Goal: Task Accomplishment & Management: Use online tool/utility

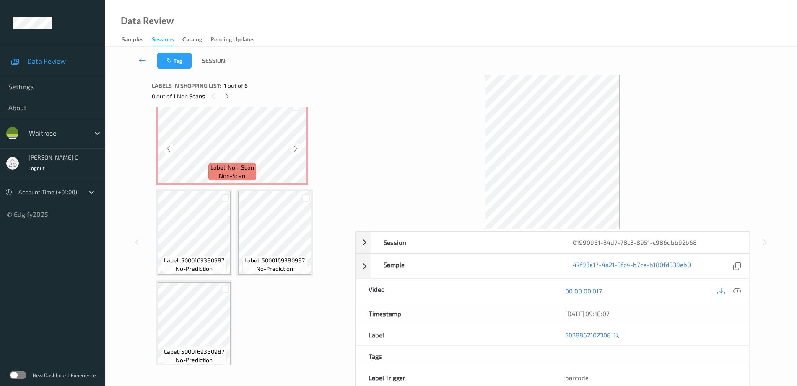
scroll to position [13, 0]
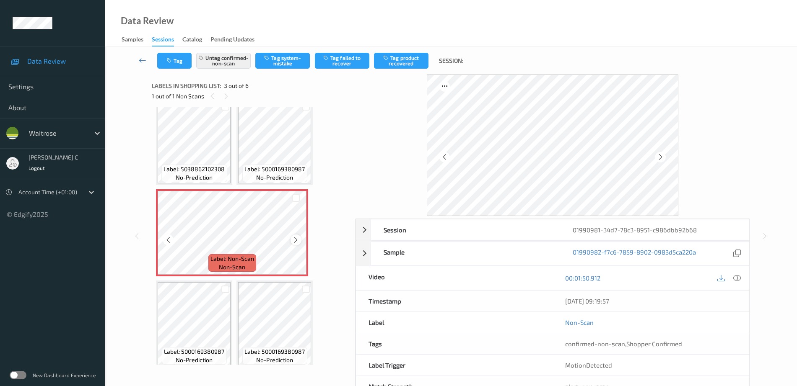
click at [299, 238] on icon at bounding box center [295, 240] width 7 height 8
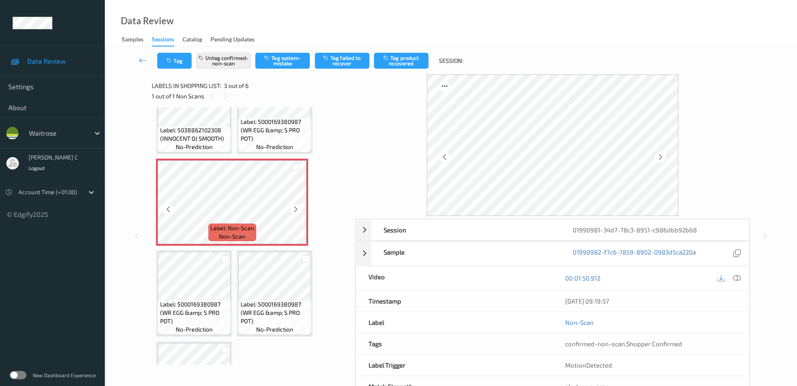
scroll to position [96, 0]
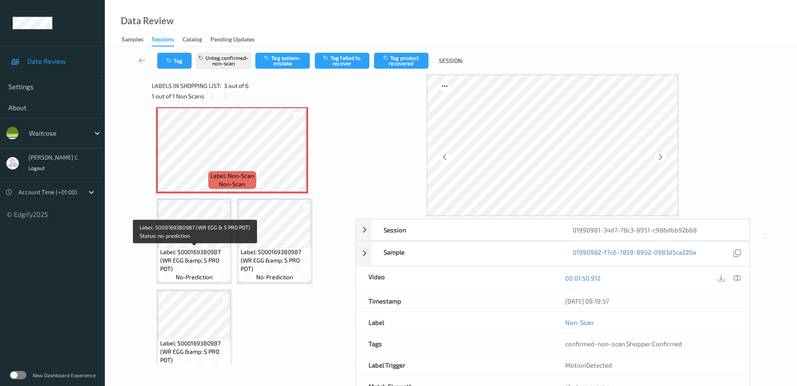
click at [197, 268] on span "Label: 5000169380987 (WR EGG &amp; S PRO POT)" at bounding box center [194, 260] width 69 height 25
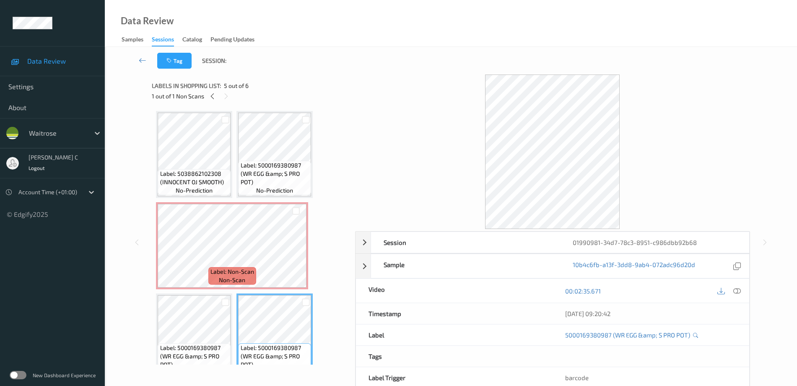
scroll to position [0, 0]
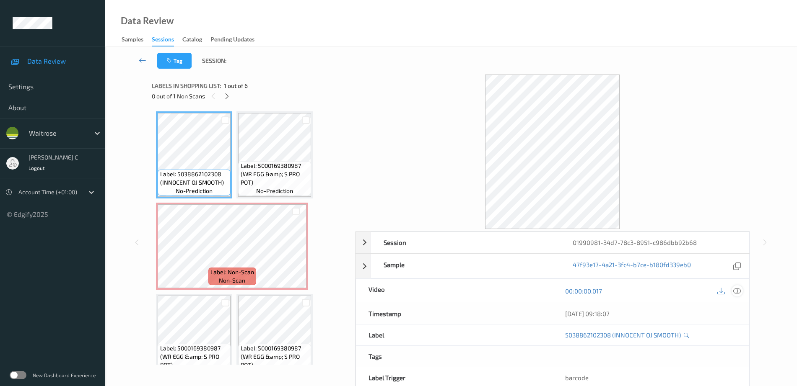
click at [736, 293] on icon at bounding box center [737, 291] width 8 height 8
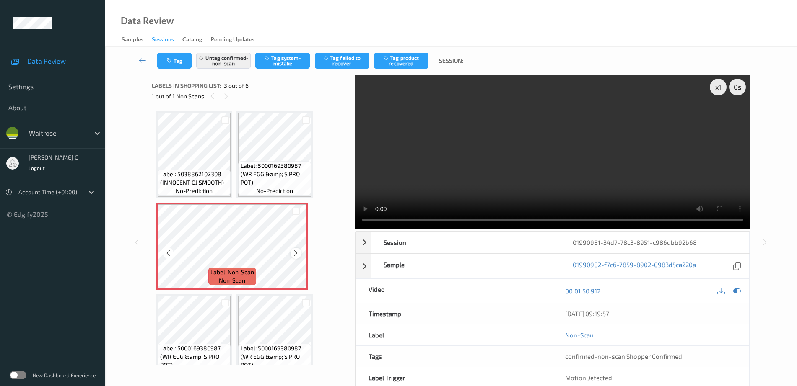
click at [298, 255] on icon at bounding box center [295, 254] width 7 height 8
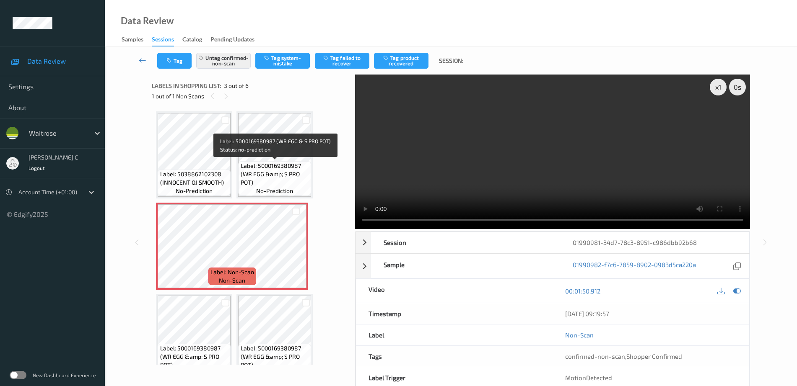
click at [252, 167] on span "Label: 5000169380987 (WR EGG &amp; S PRO POT)" at bounding box center [275, 174] width 69 height 25
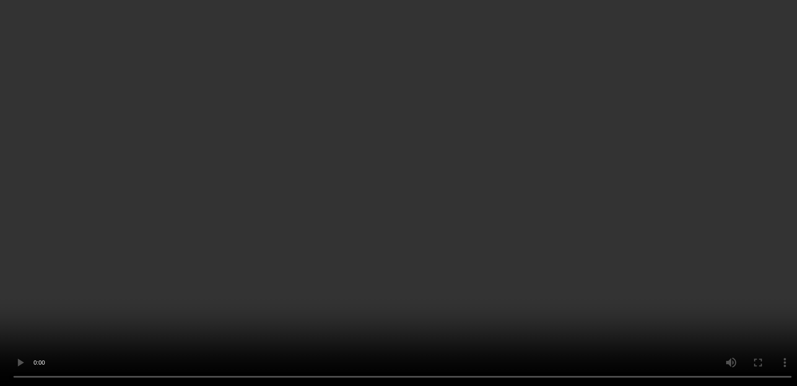
scroll to position [52, 0]
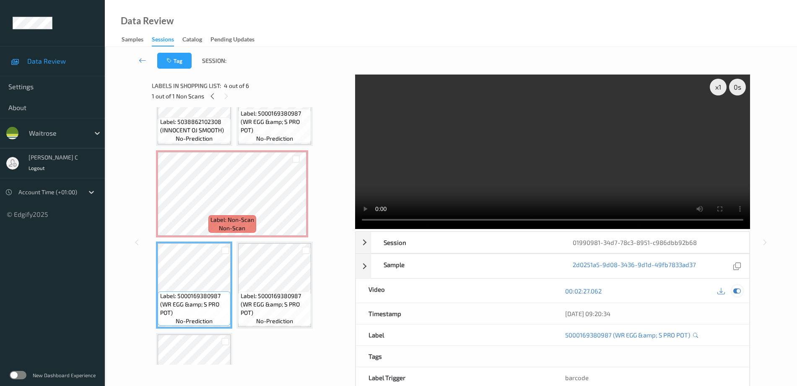
click at [742, 290] on div at bounding box center [736, 290] width 11 height 11
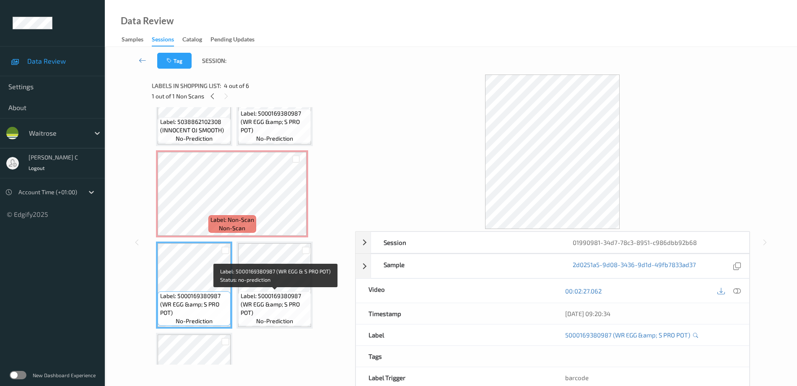
click at [283, 301] on span "Label: 5000169380987 (WR EGG &amp; S PRO POT)" at bounding box center [275, 304] width 69 height 25
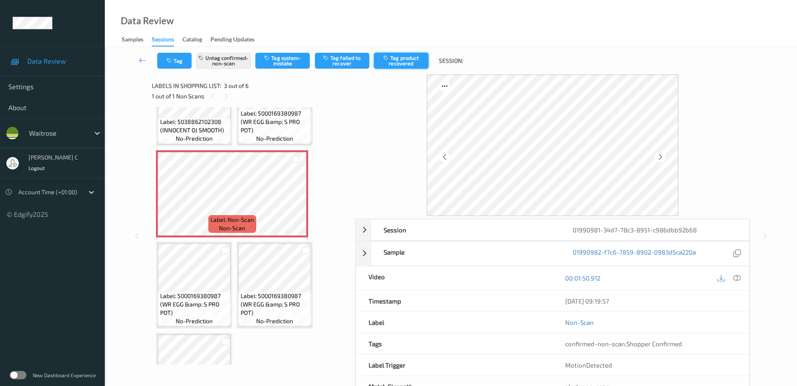
click at [414, 60] on button "Tag product recovered" at bounding box center [401, 61] width 54 height 16
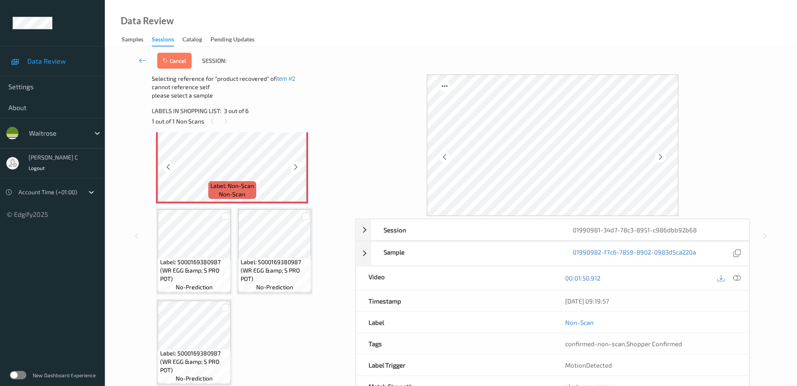
scroll to position [112, 0]
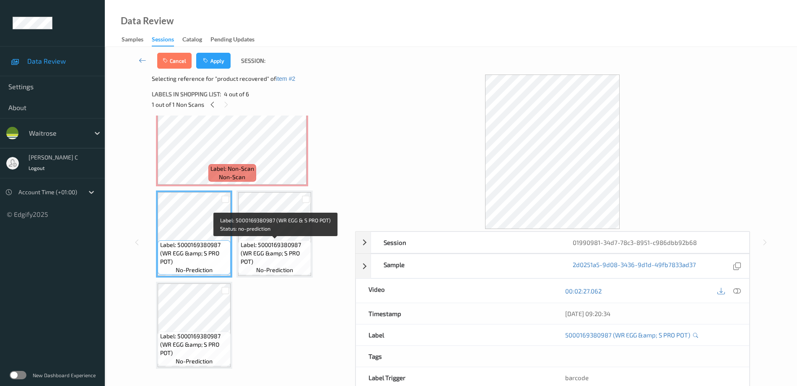
click at [259, 241] on span "Label: 5000169380987 (WR EGG &amp; S PRO POT)" at bounding box center [275, 253] width 69 height 25
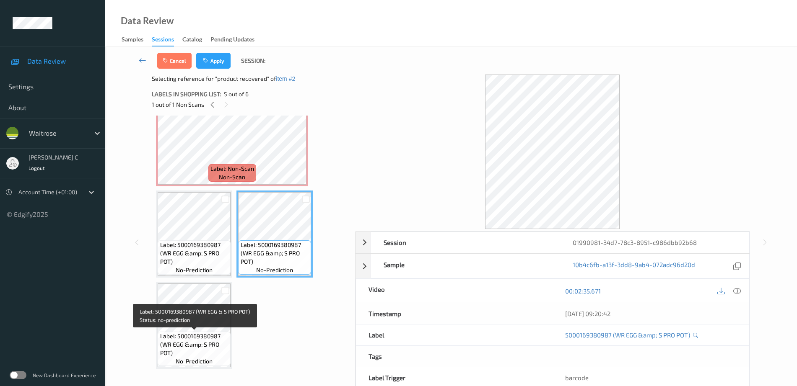
click at [176, 352] on span "Label: 5000169380987 (WR EGG &amp; S PRO POT)" at bounding box center [194, 344] width 69 height 25
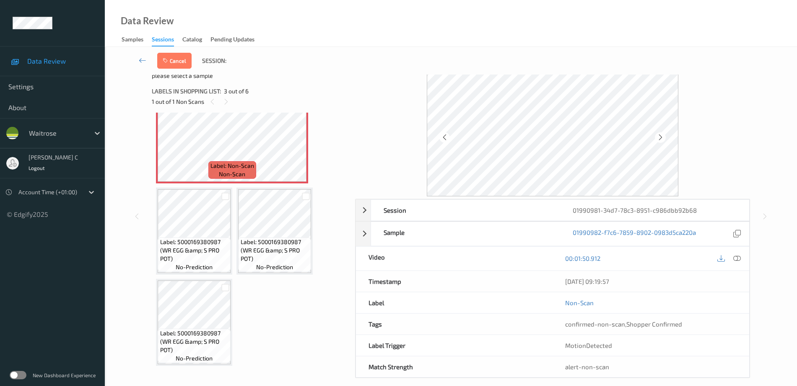
scroll to position [29, 0]
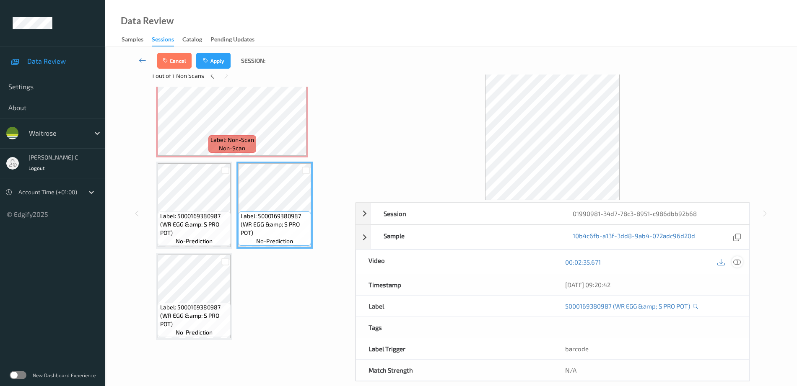
click at [740, 263] on icon at bounding box center [737, 263] width 8 height 8
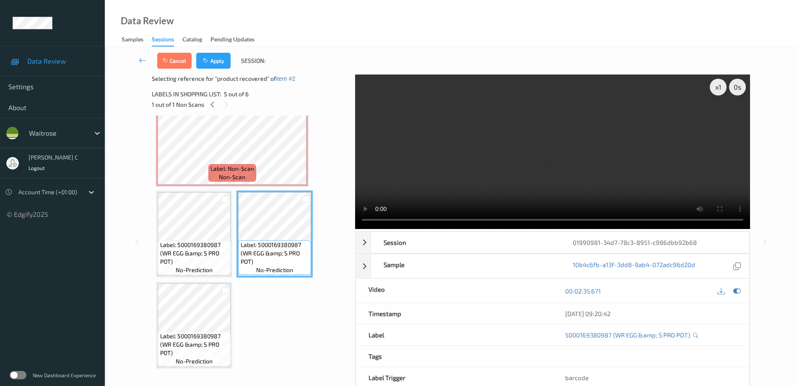
scroll to position [46, 0]
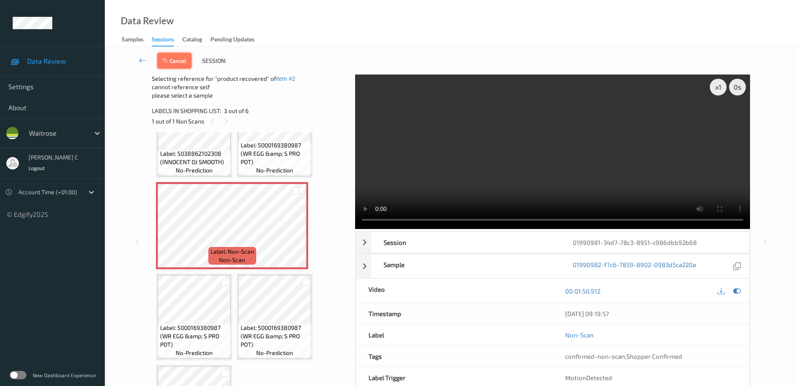
click at [182, 57] on button "Cancel" at bounding box center [174, 61] width 34 height 16
